Goal: Transaction & Acquisition: Purchase product/service

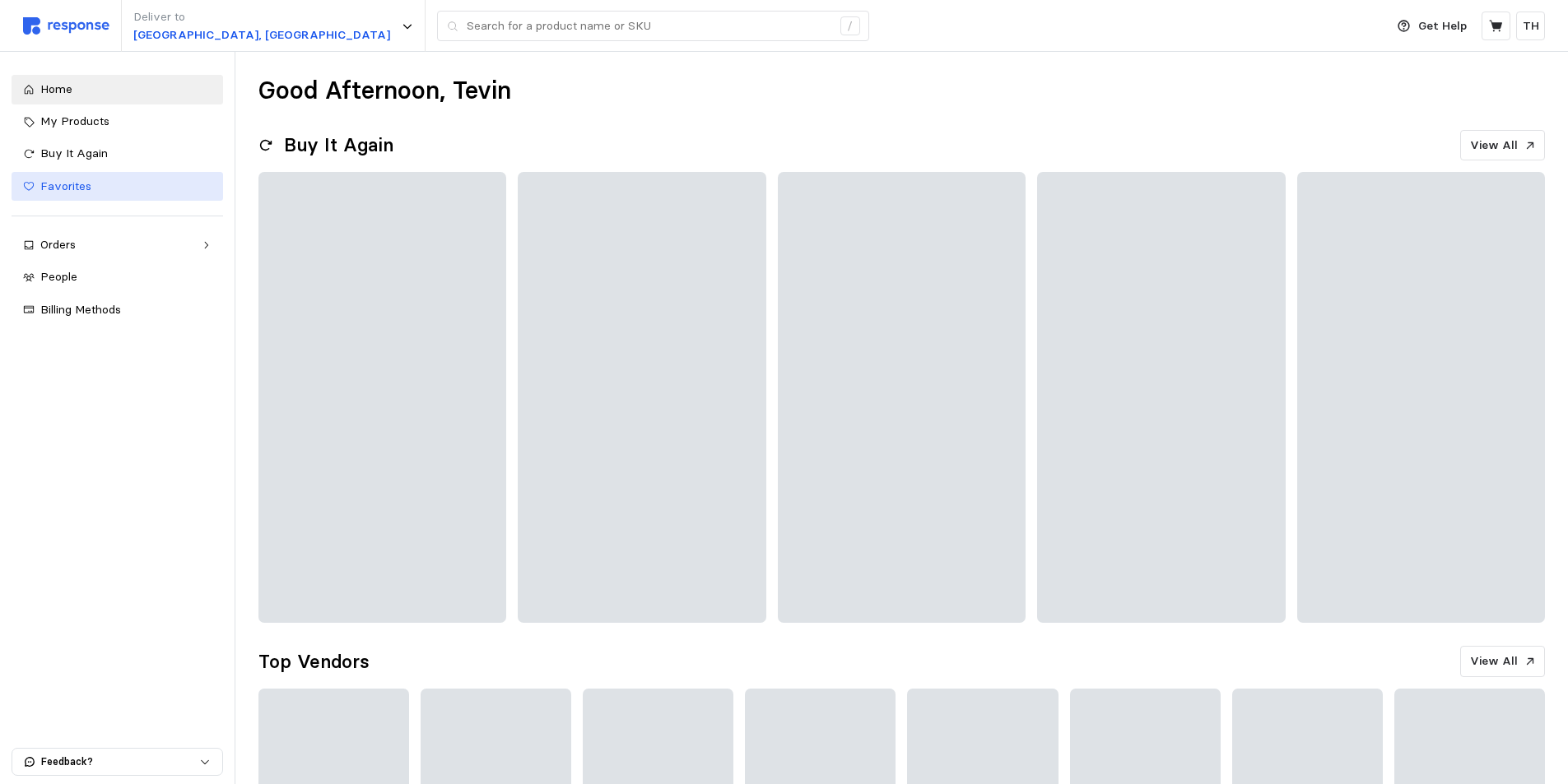
click at [84, 198] on link "Favorites" at bounding box center [118, 187] width 212 height 30
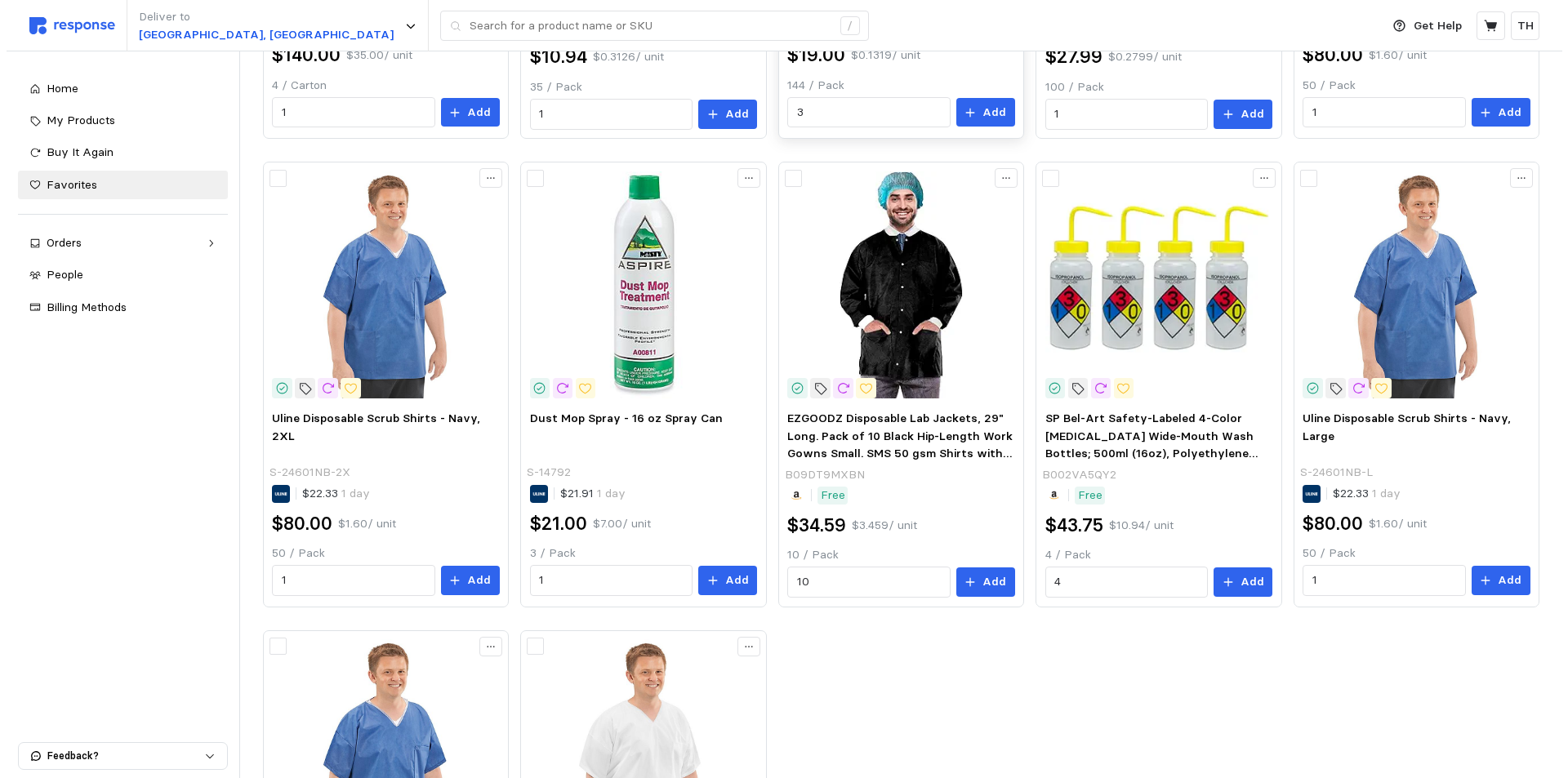
scroll to position [572, 0]
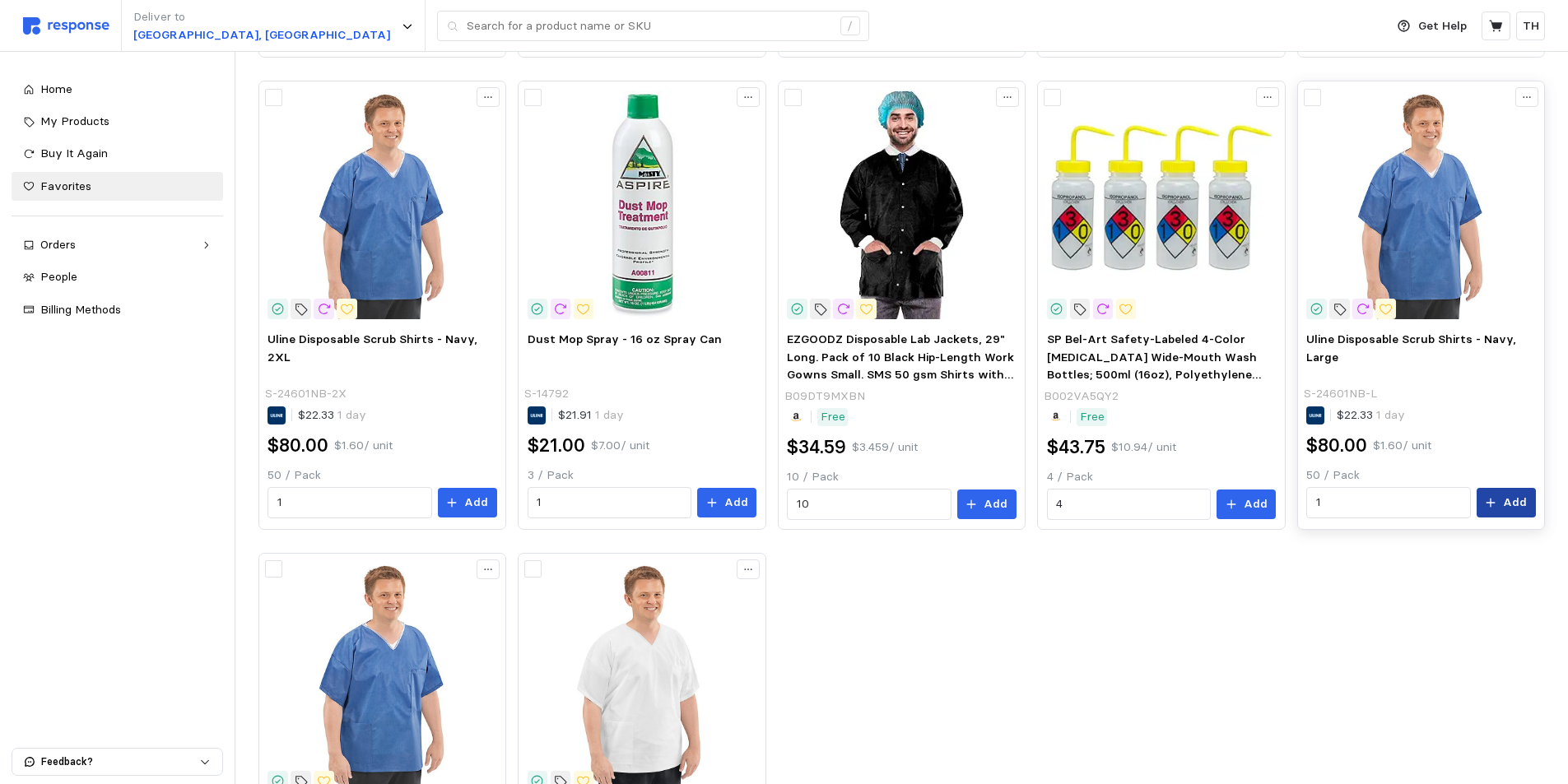
click at [1500, 503] on button "Add" at bounding box center [1506, 503] width 60 height 30
click at [1540, 34] on button "button" at bounding box center [1534, 34] width 20 height 20
click at [1503, 23] on button at bounding box center [1496, 26] width 29 height 29
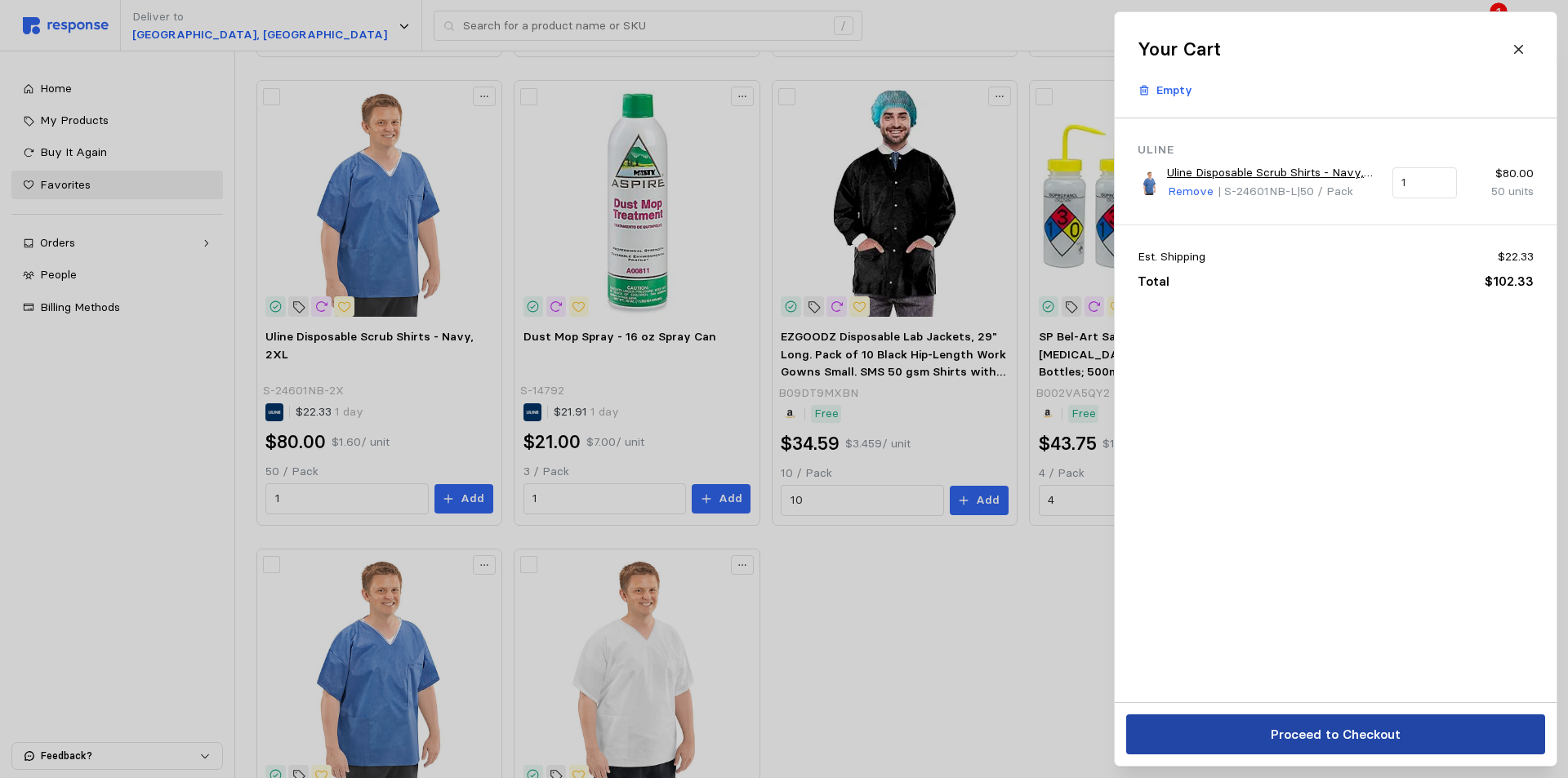
click at [1407, 733] on button "Proceed to Checkout" at bounding box center [1336, 735] width 419 height 40
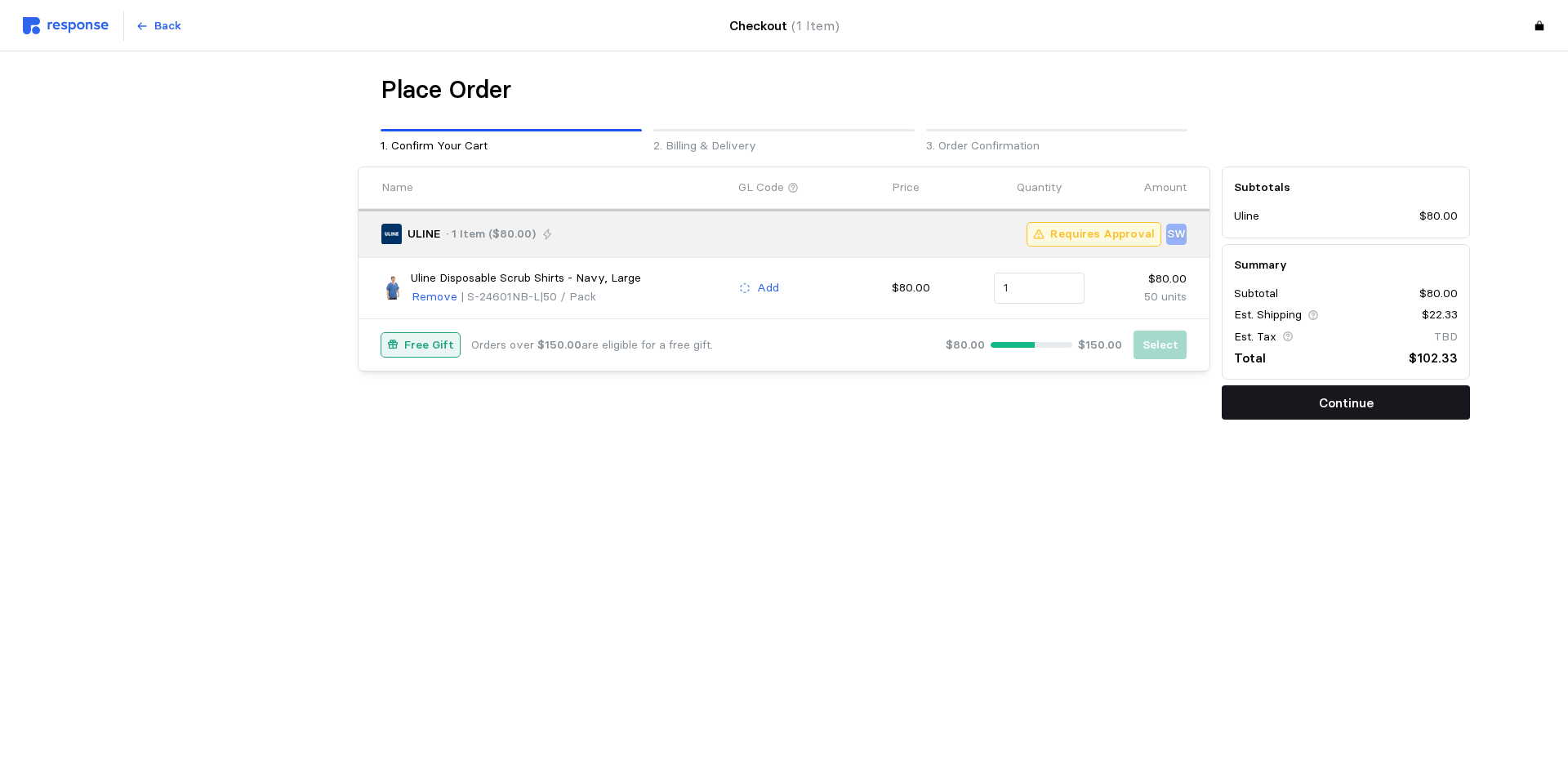
click at [1279, 407] on button "Continue" at bounding box center [1345, 402] width 248 height 34
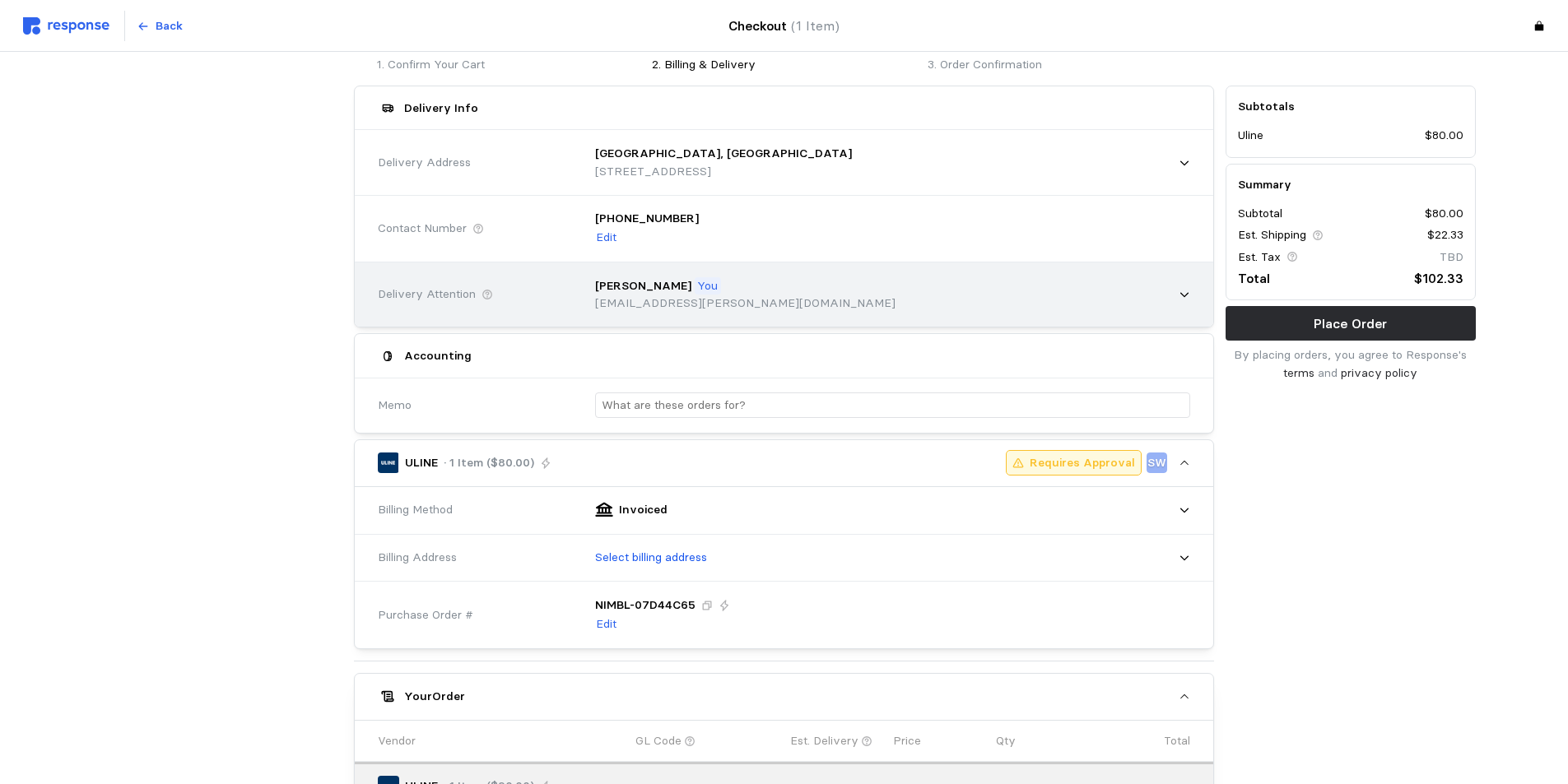
scroll to position [165, 0]
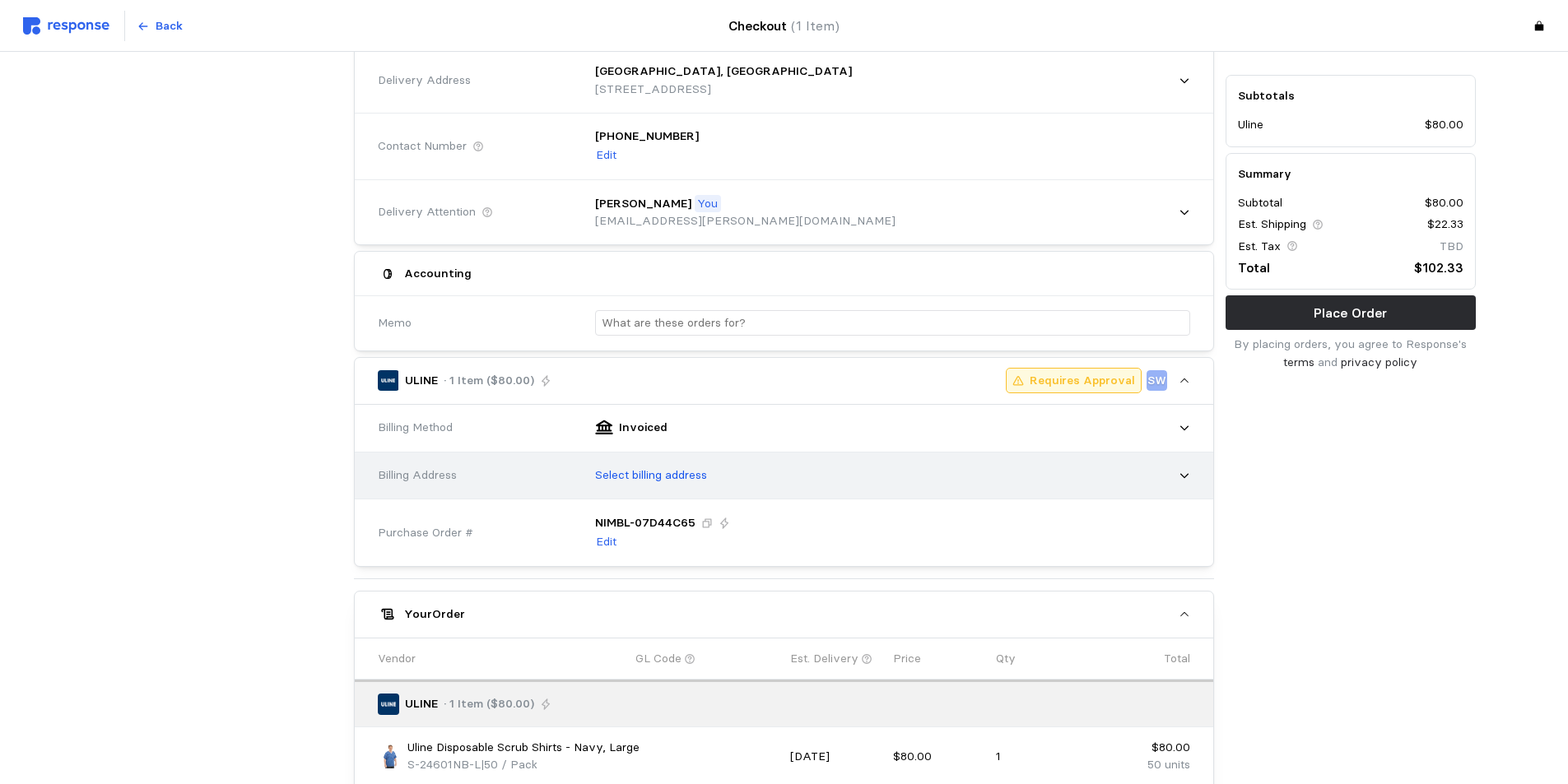
click at [739, 489] on div "Select billing address" at bounding box center [887, 476] width 607 height 41
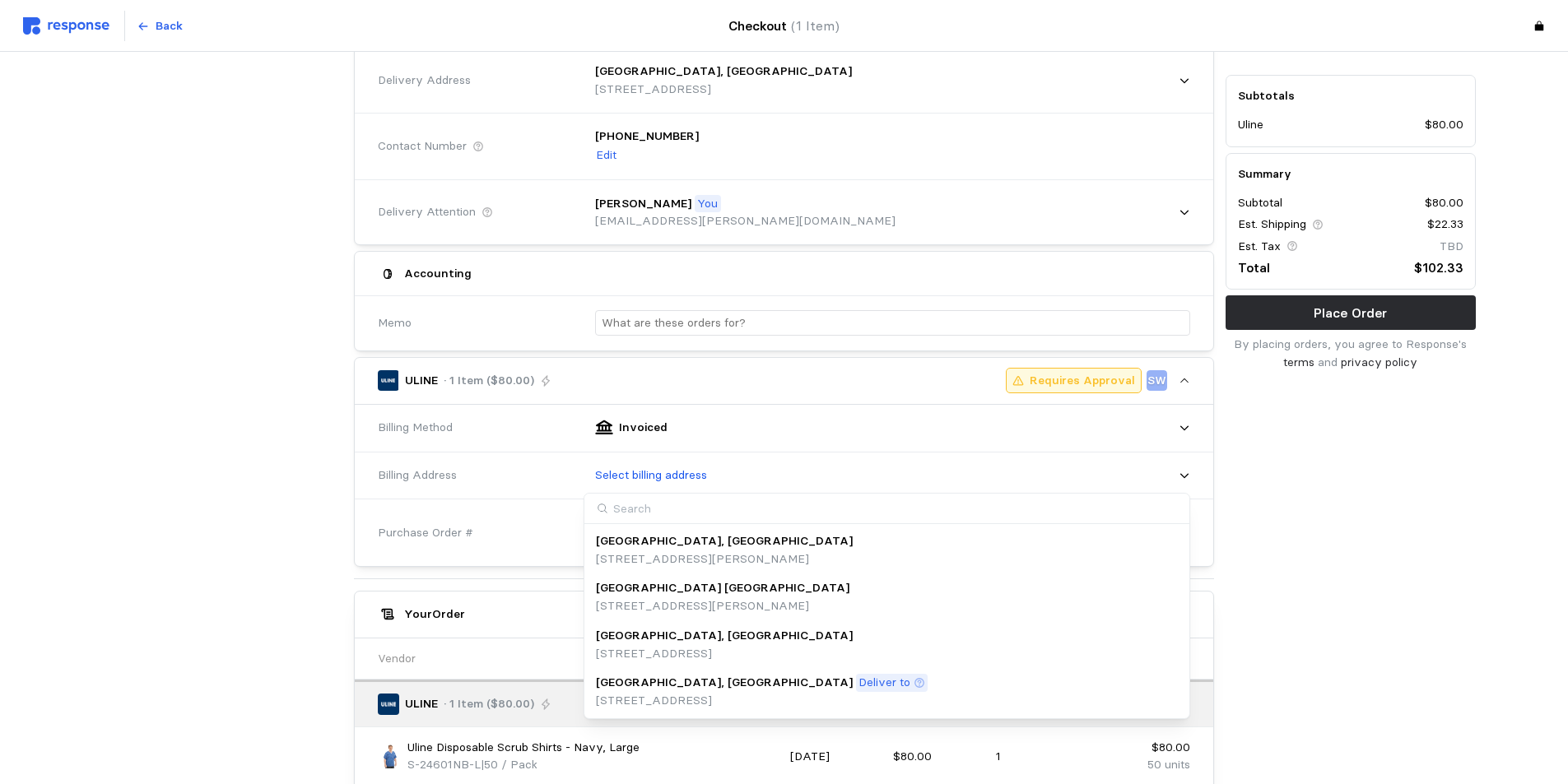
click at [858, 680] on p "Deliver to" at bounding box center [884, 683] width 52 height 18
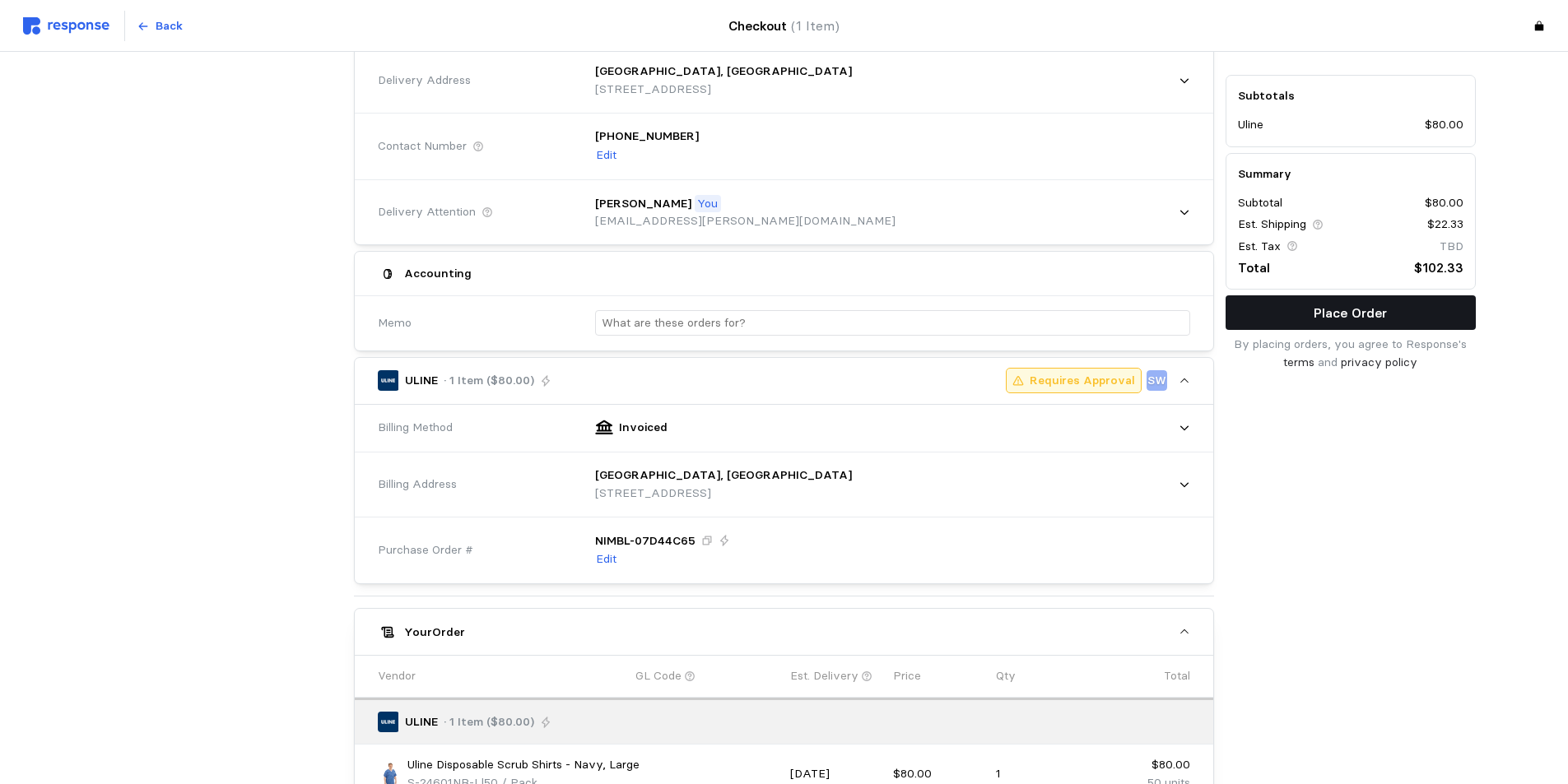
click at [1299, 314] on button "Place Order" at bounding box center [1351, 313] width 250 height 35
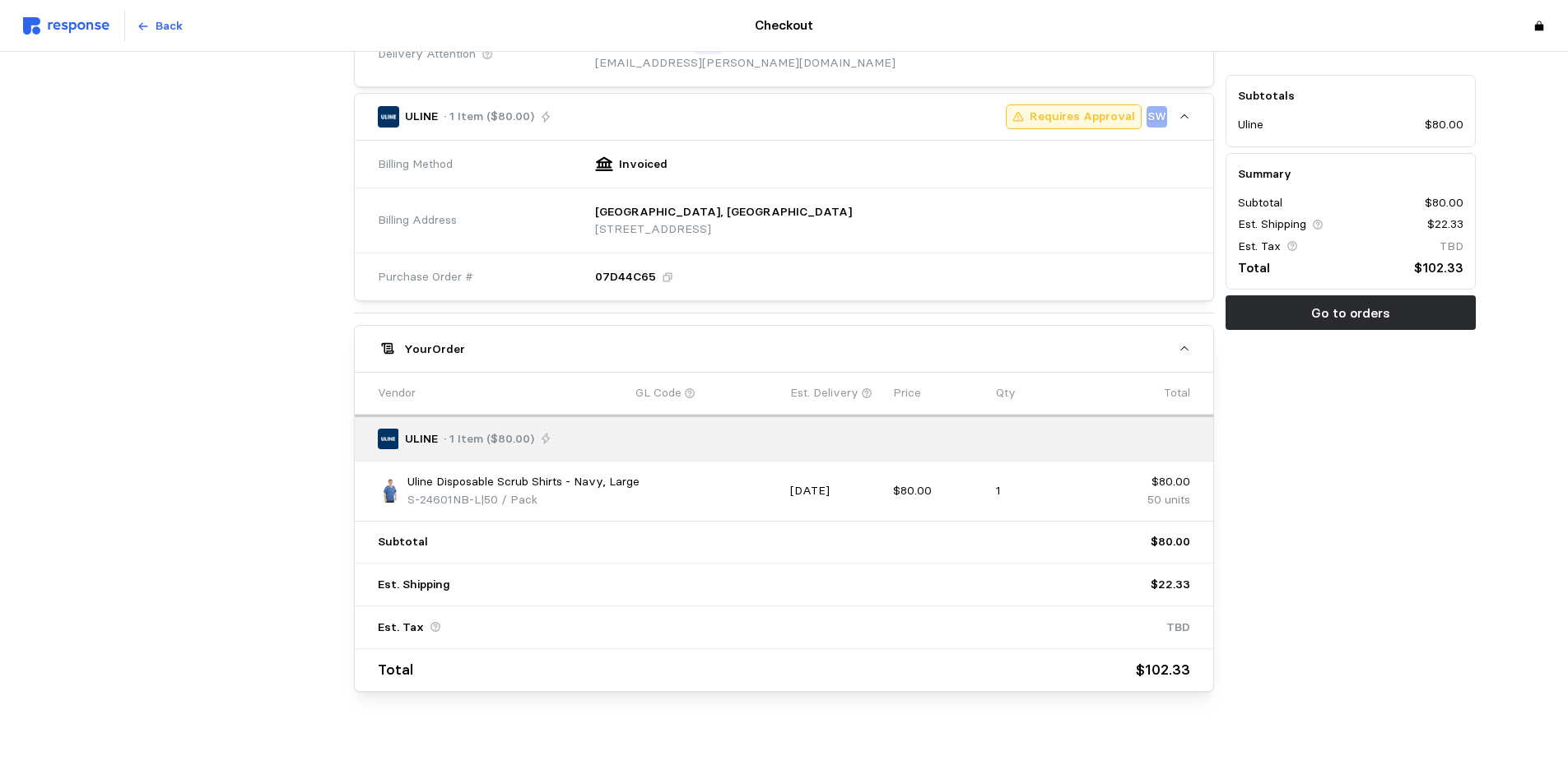
scroll to position [0, 0]
